Goal: Obtain resource: Download file/media

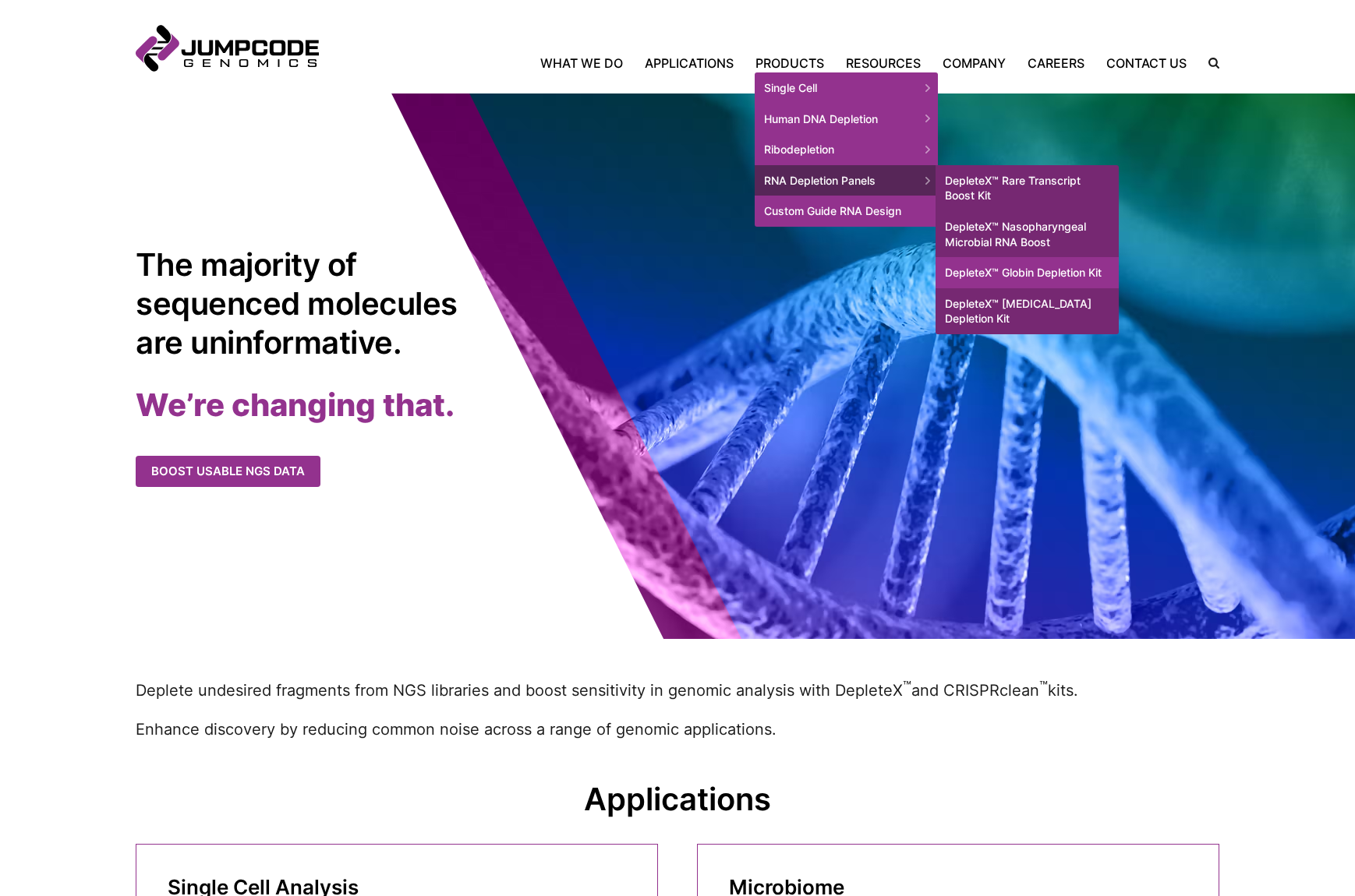
click at [1013, 272] on link "DepleteX™ Globin Depletion Kit" at bounding box center [1027, 273] width 183 height 31
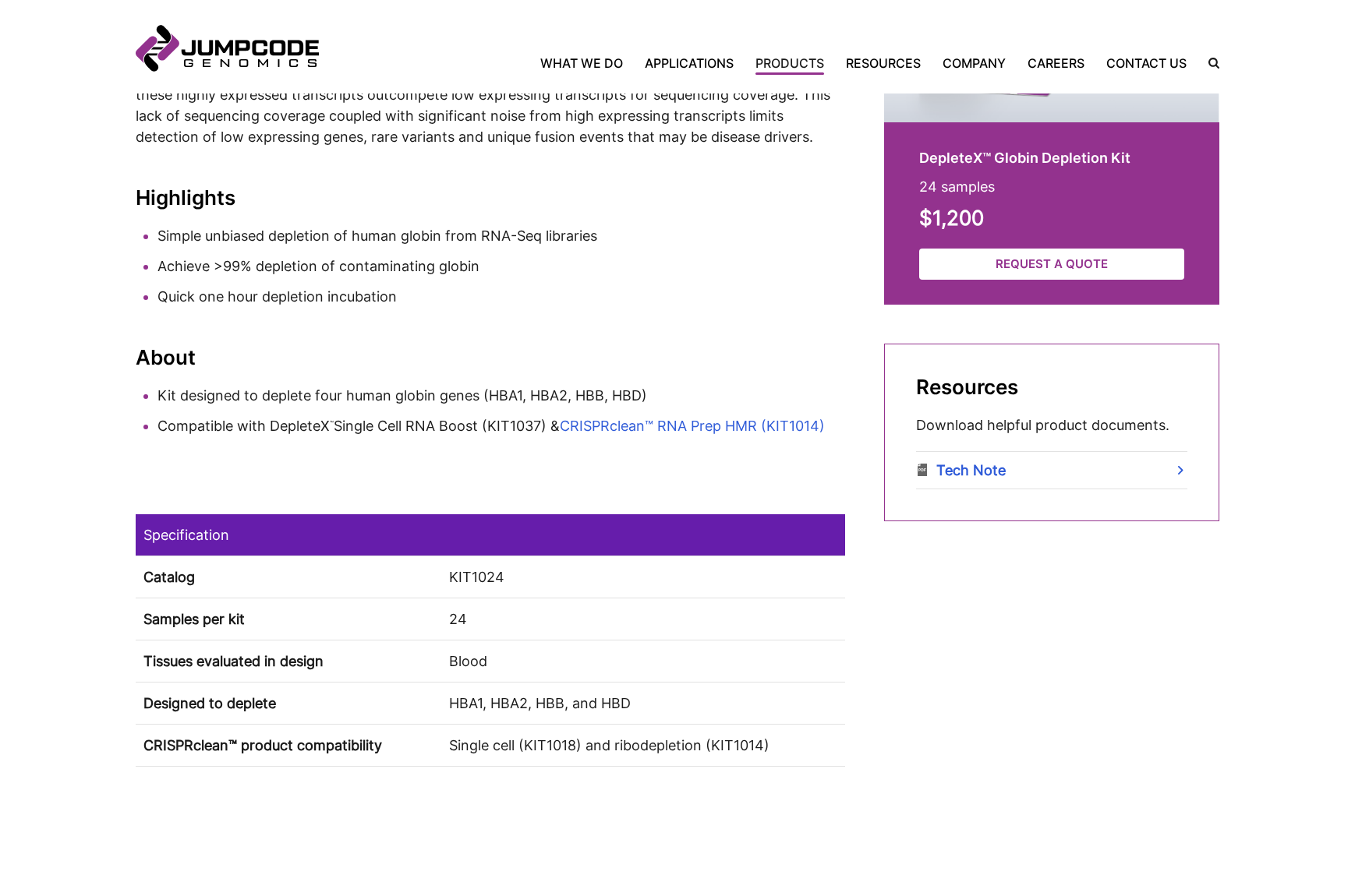
scroll to position [555, 0]
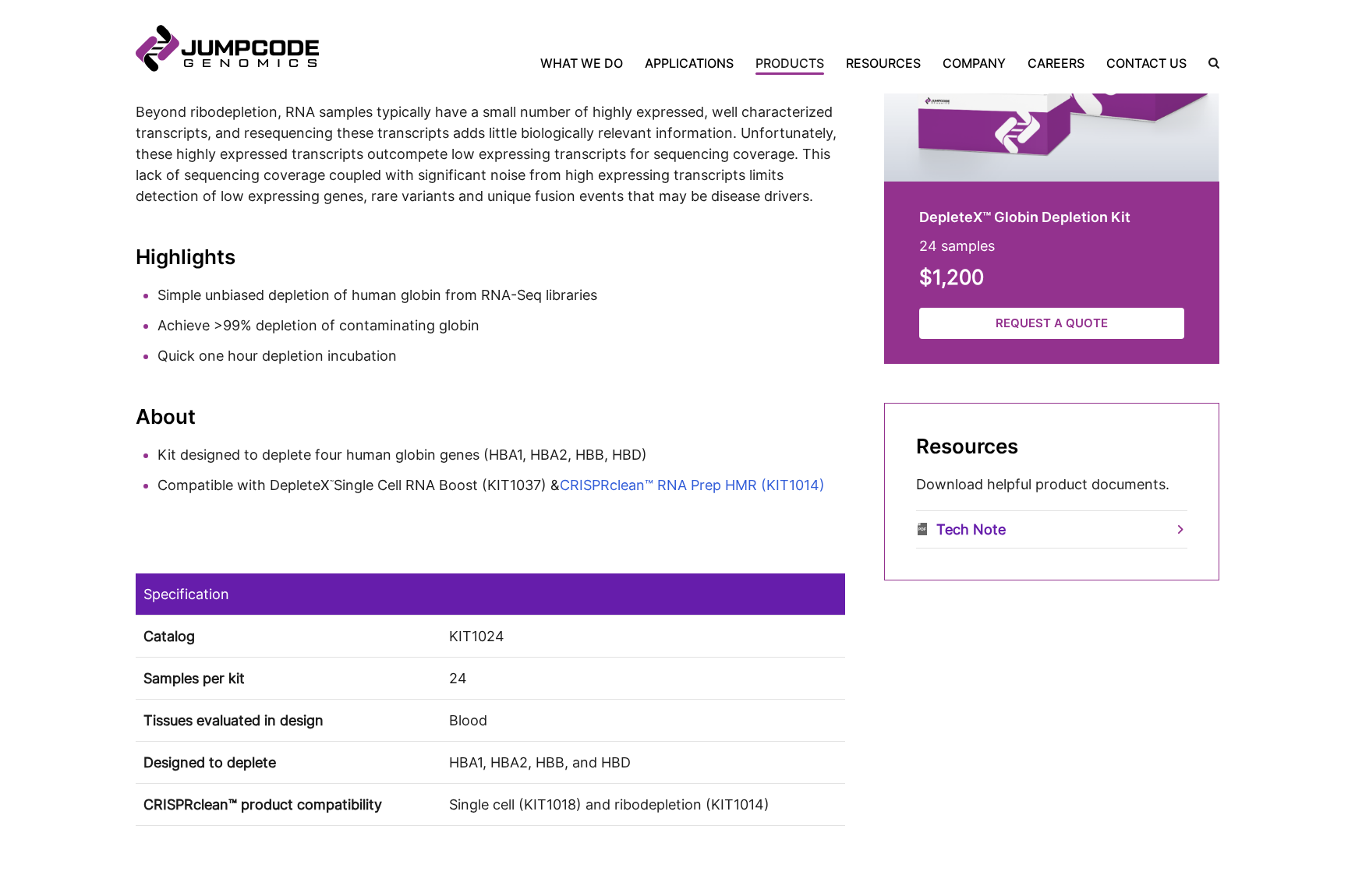
click at [1182, 530] on link "Tech Note" at bounding box center [1051, 530] width 271 height 37
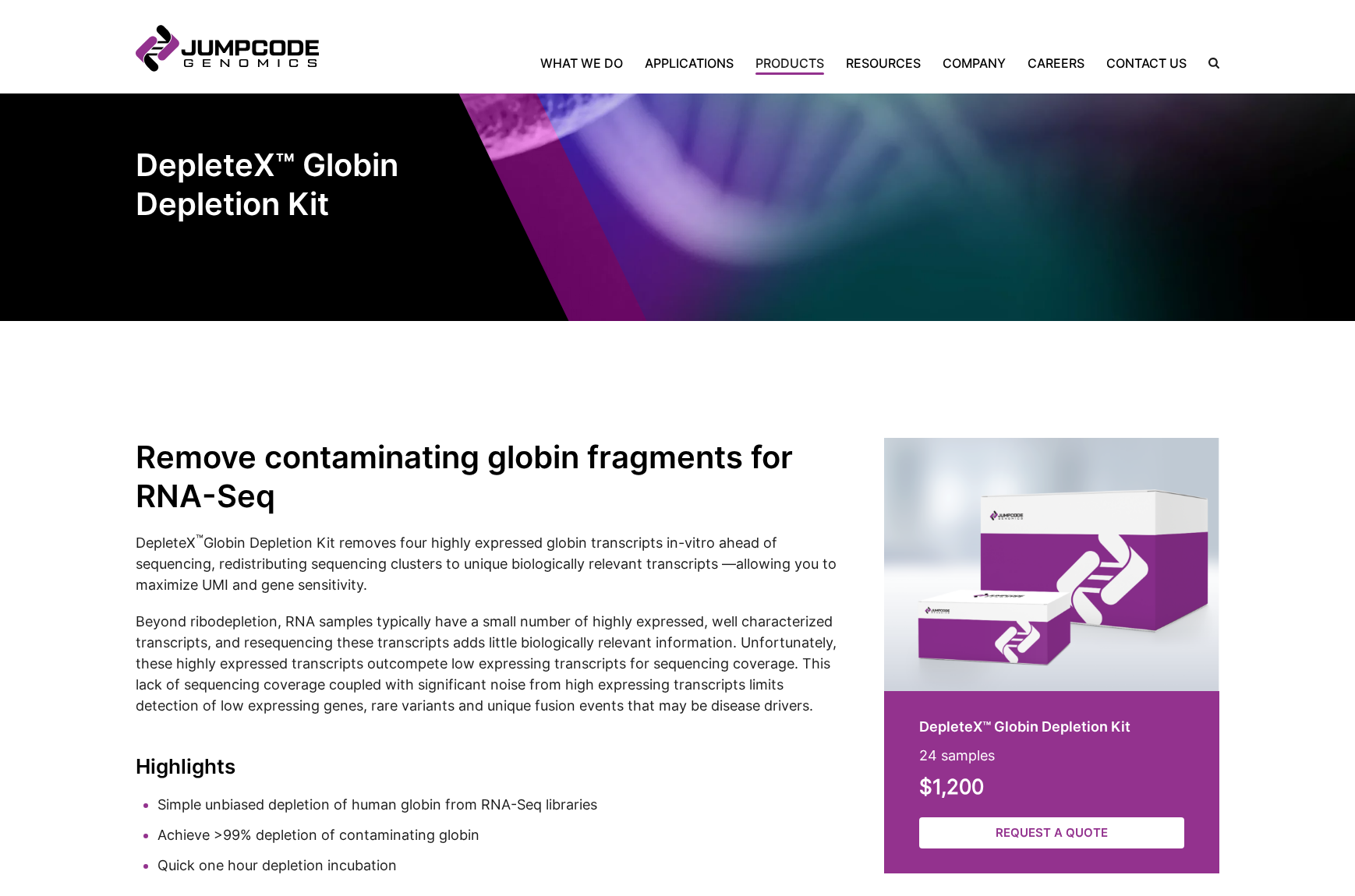
scroll to position [0, 0]
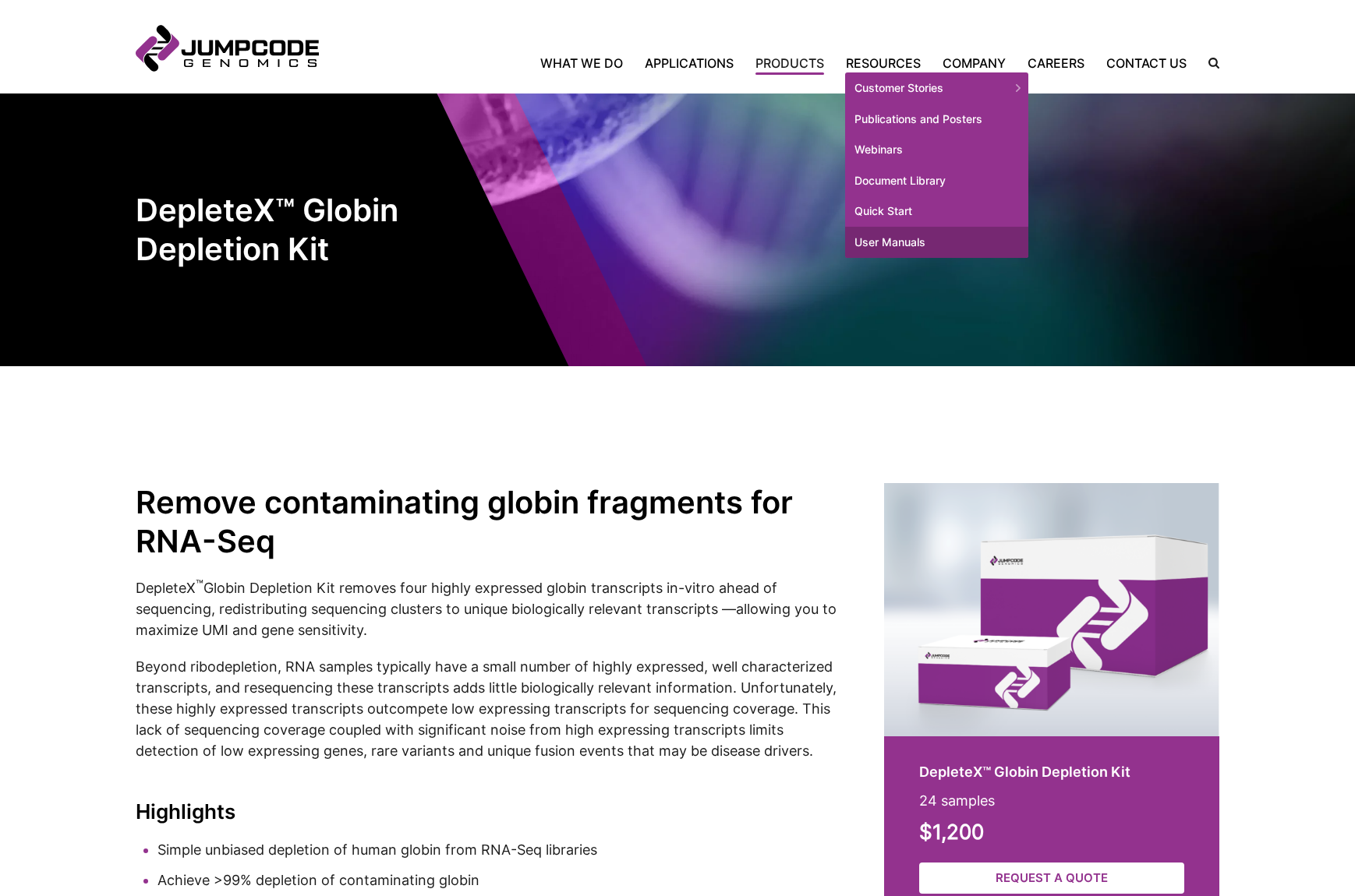
click at [918, 240] on link "User Manuals" at bounding box center [937, 242] width 183 height 31
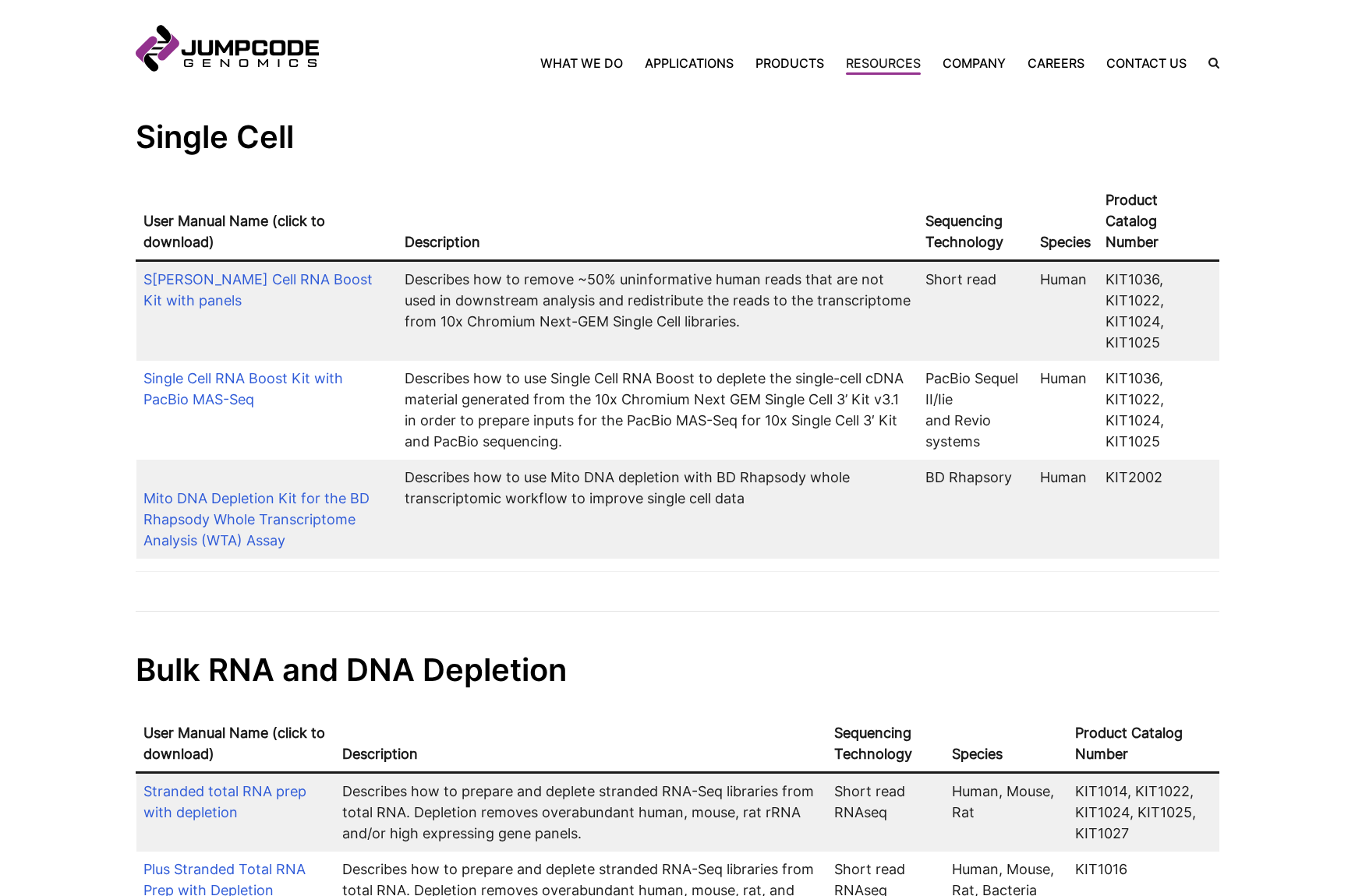
scroll to position [329, 0]
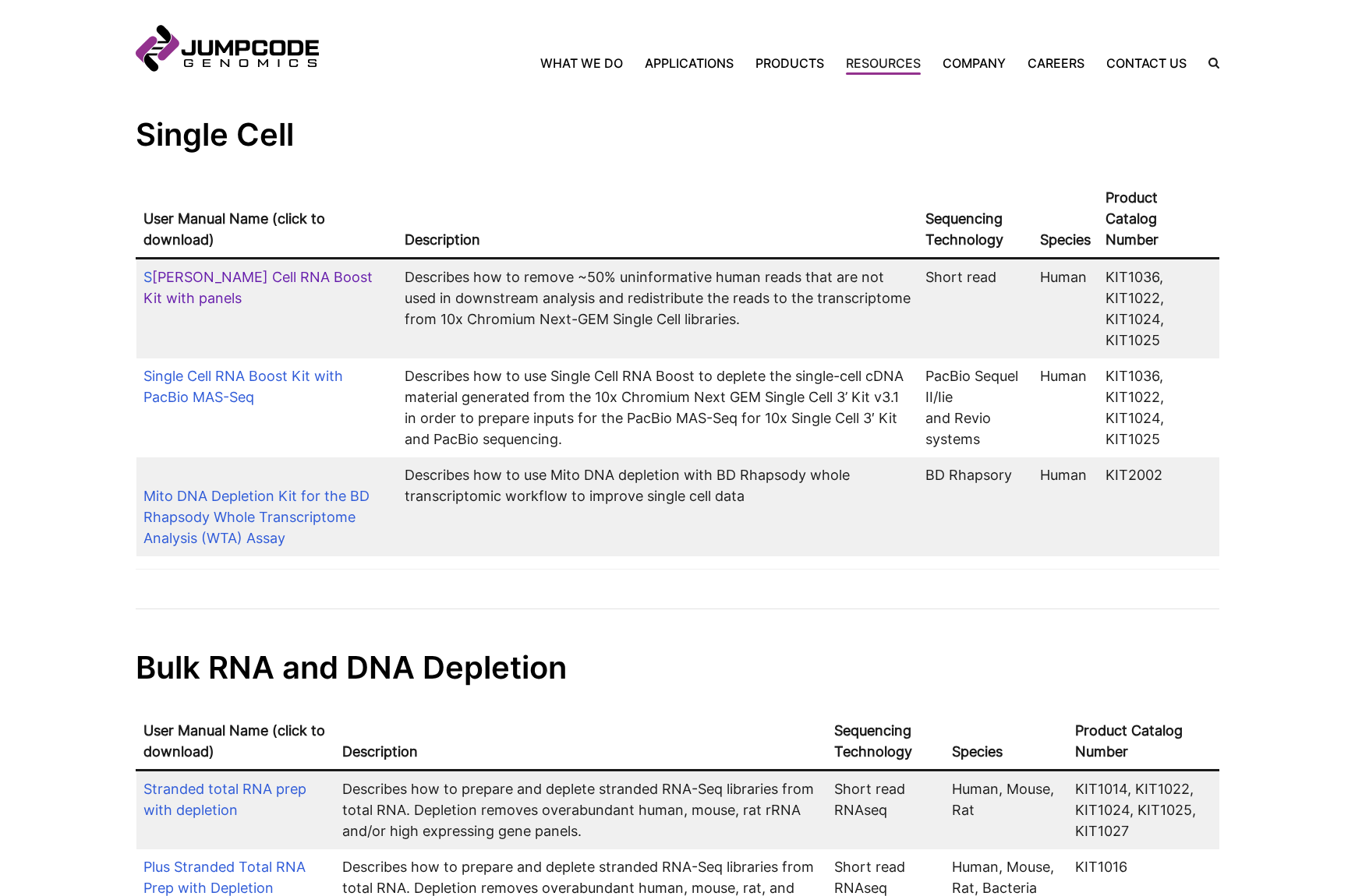
click at [186, 269] on link "[PERSON_NAME] Cell RNA Boost Kit with panels" at bounding box center [258, 288] width 229 height 38
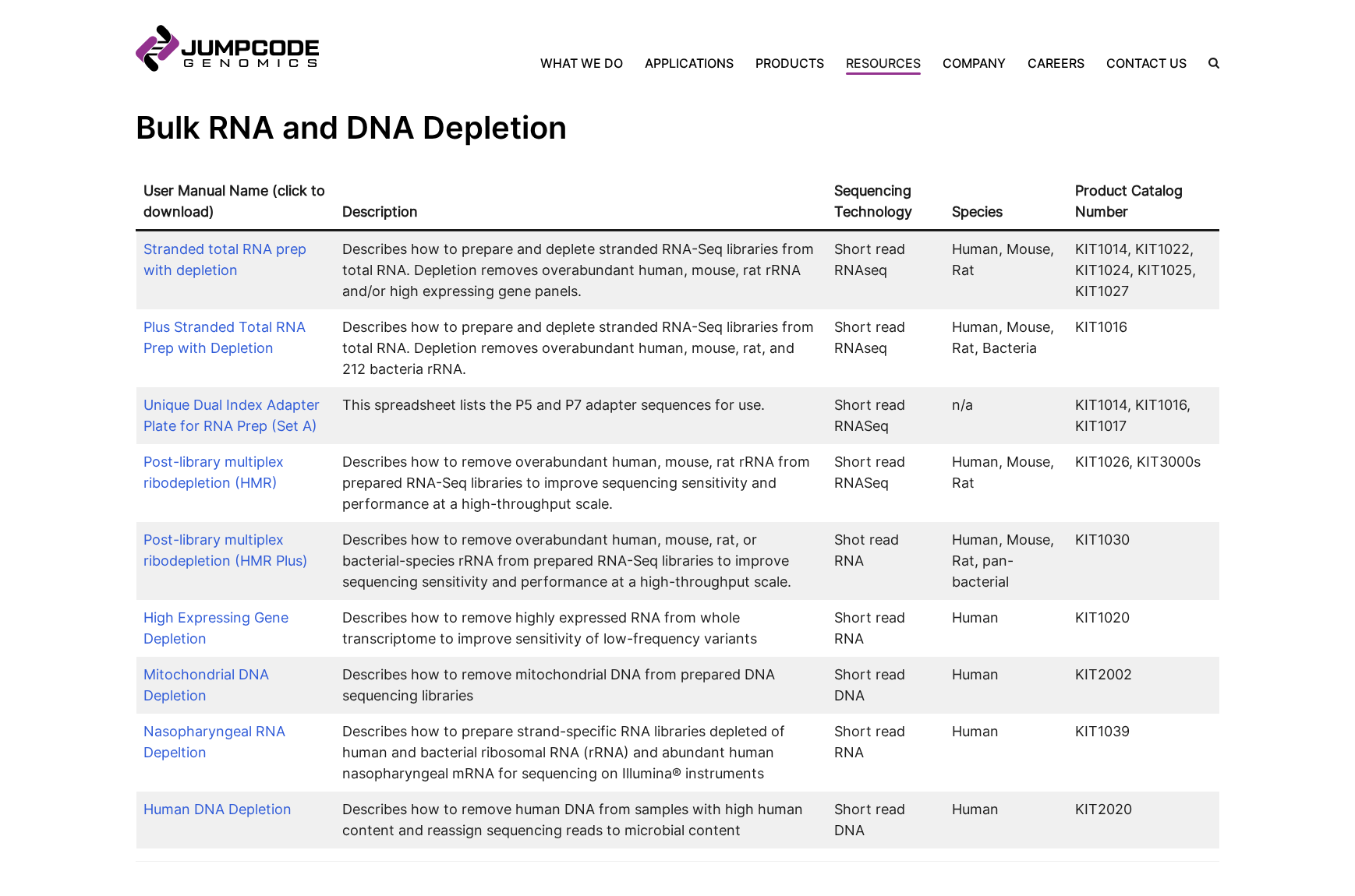
scroll to position [895, 0]
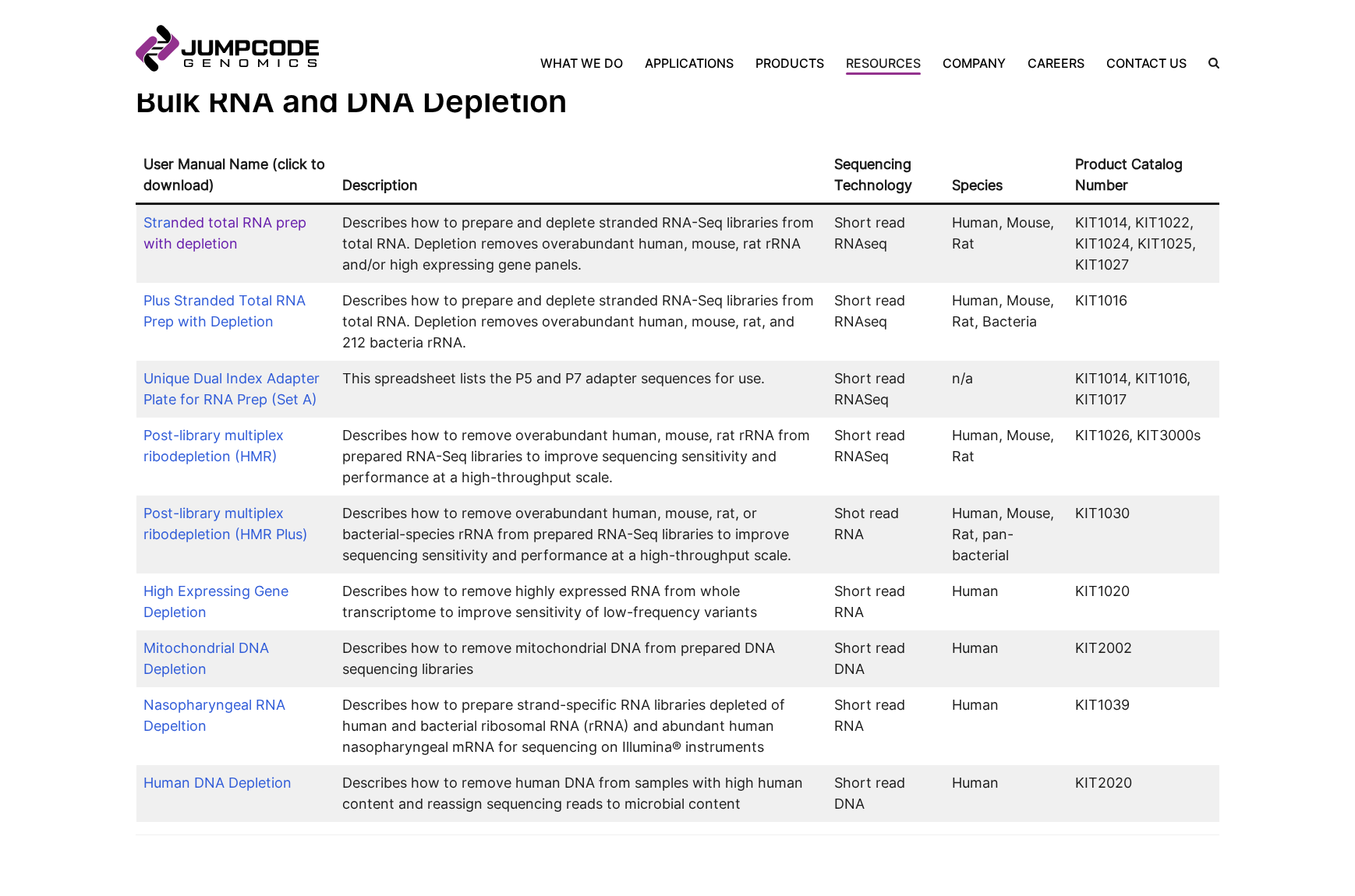
click at [182, 218] on link "nded total RNA prep with depletion" at bounding box center [225, 233] width 163 height 38
